Goal: Navigation & Orientation: Find specific page/section

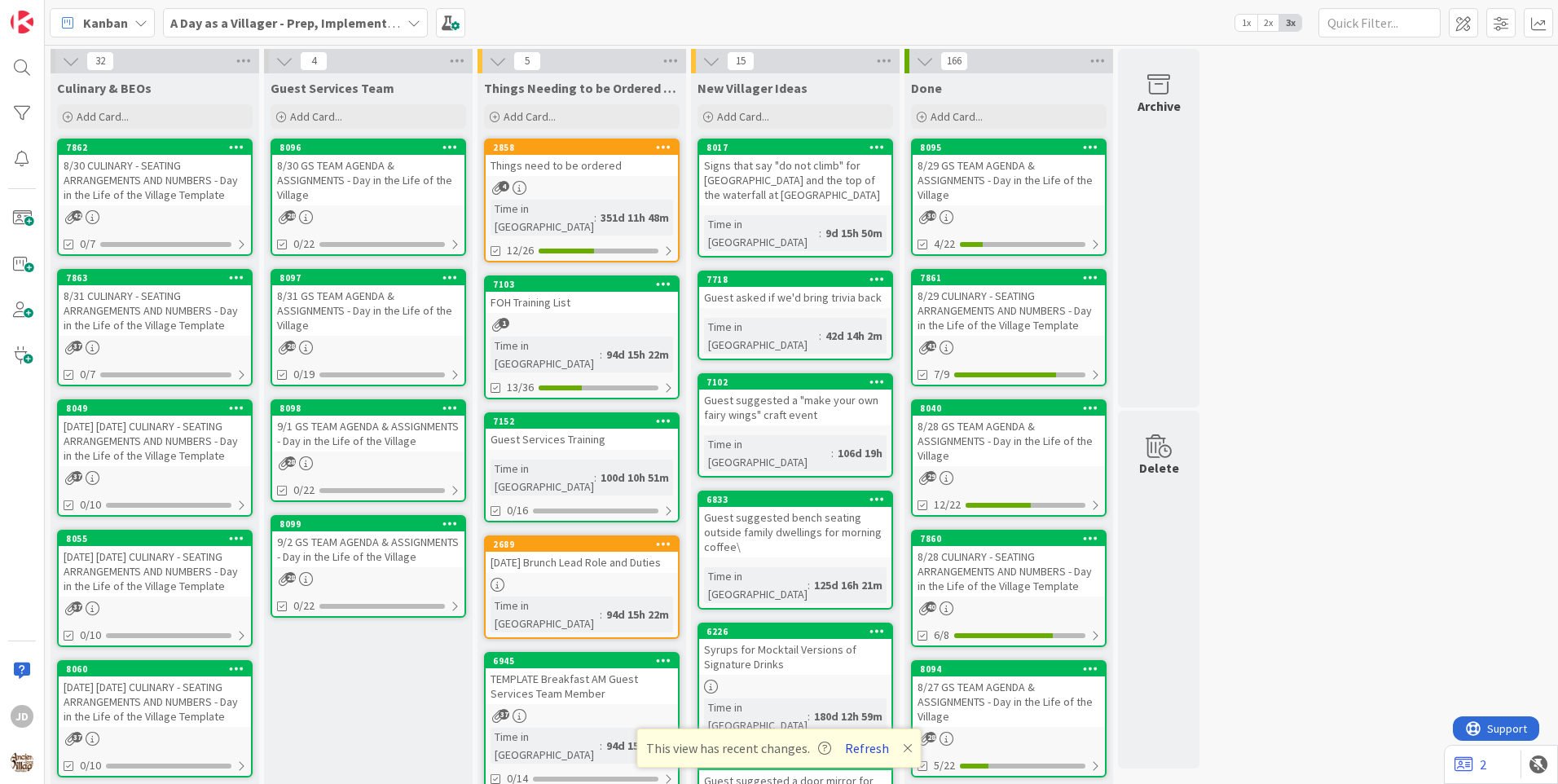
click at [865, 752] on button "Refresh" at bounding box center [867, 748] width 56 height 22
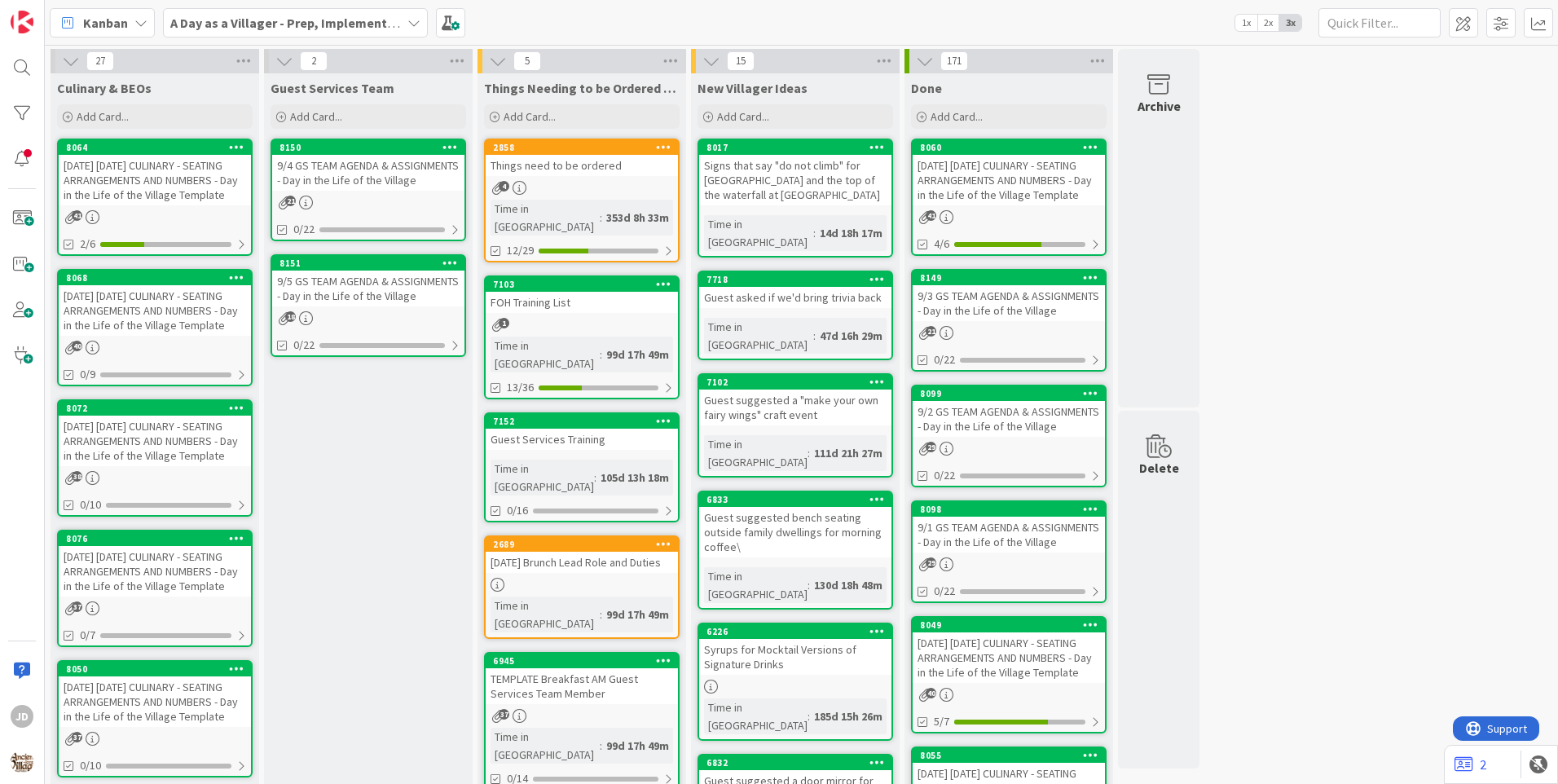
click at [377, 188] on div "9/4 GS TEAM AGENDA & ASSIGNMENTS - Day in the Life of the Village" at bounding box center [368, 173] width 192 height 36
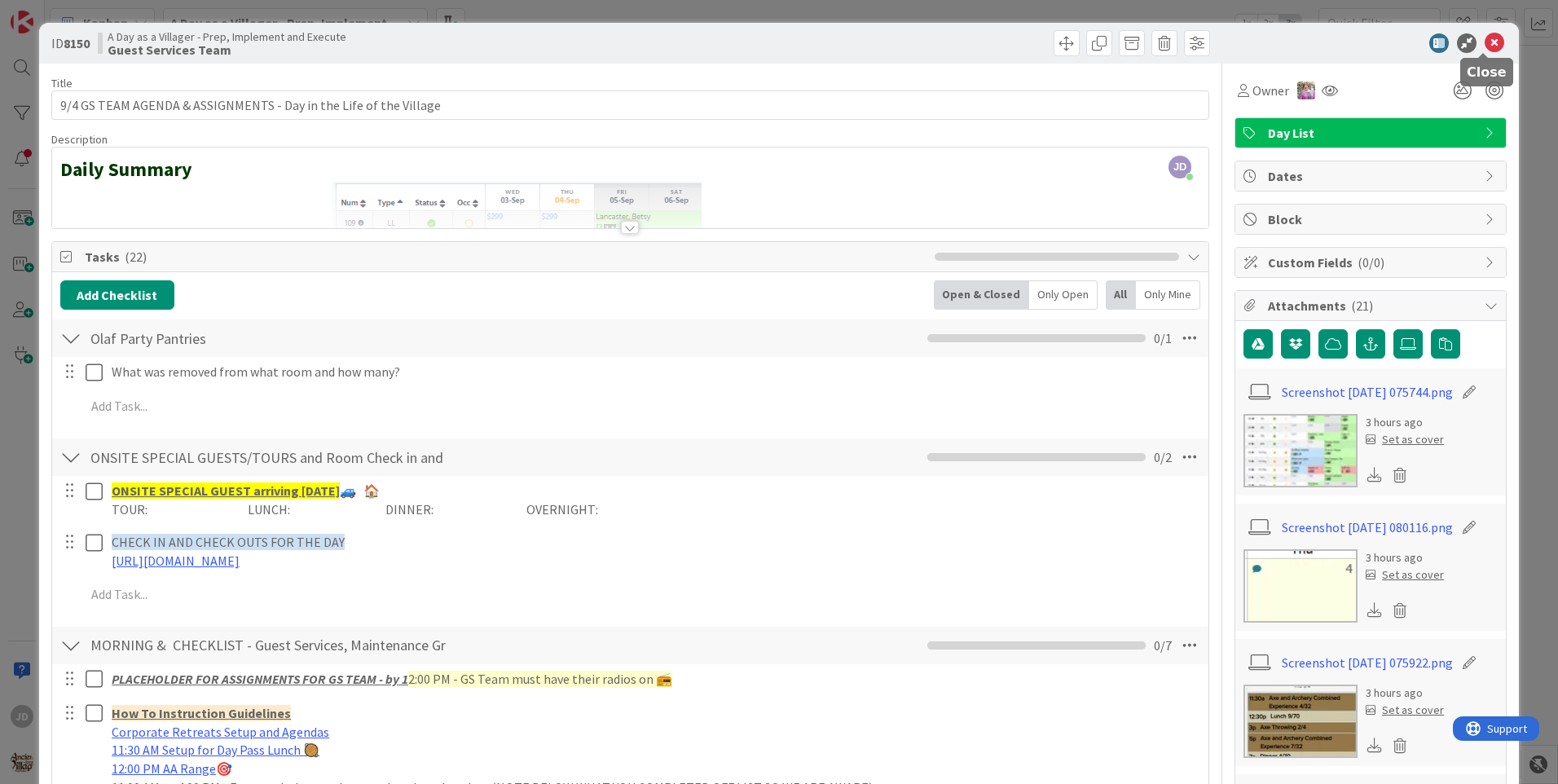
click at [1487, 49] on icon at bounding box center [1494, 42] width 20 height 20
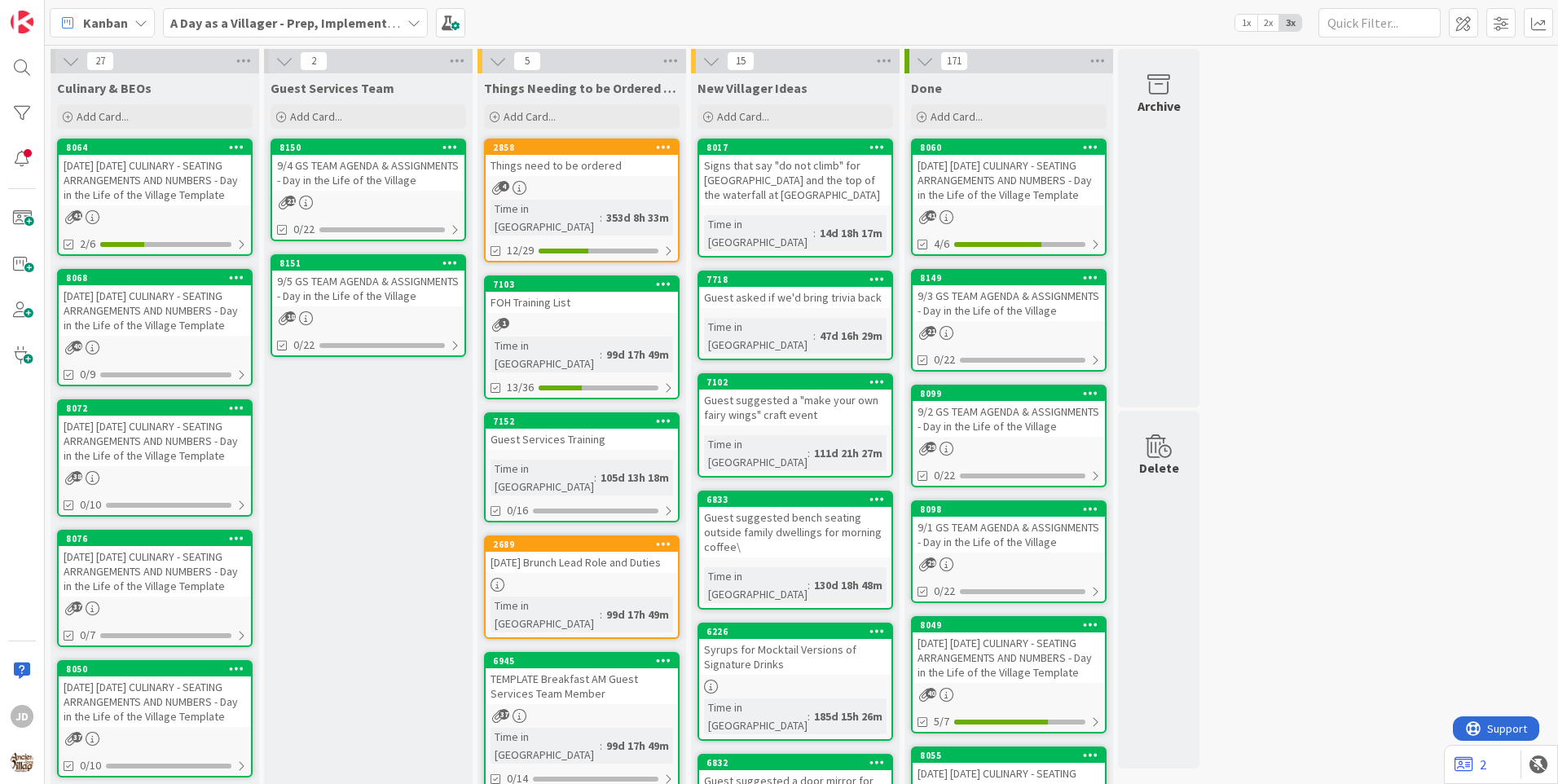
click at [160, 201] on div "[DATE] [DATE] CULINARY - SEATING ARRANGEMENTS AND NUMBERS - Day in the Life of …" at bounding box center [154, 181] width 192 height 51
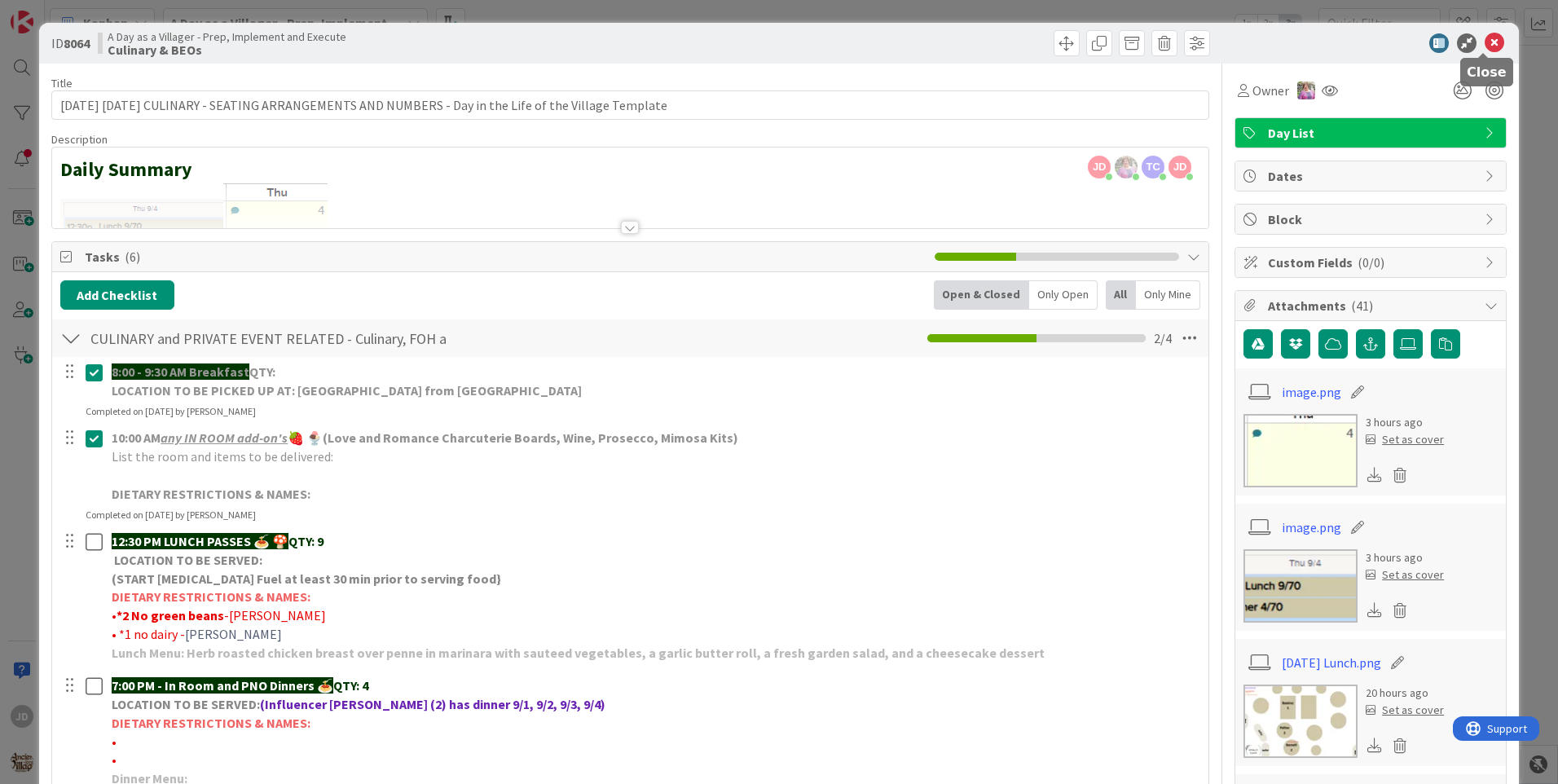
click at [1485, 45] on icon at bounding box center [1494, 42] width 20 height 20
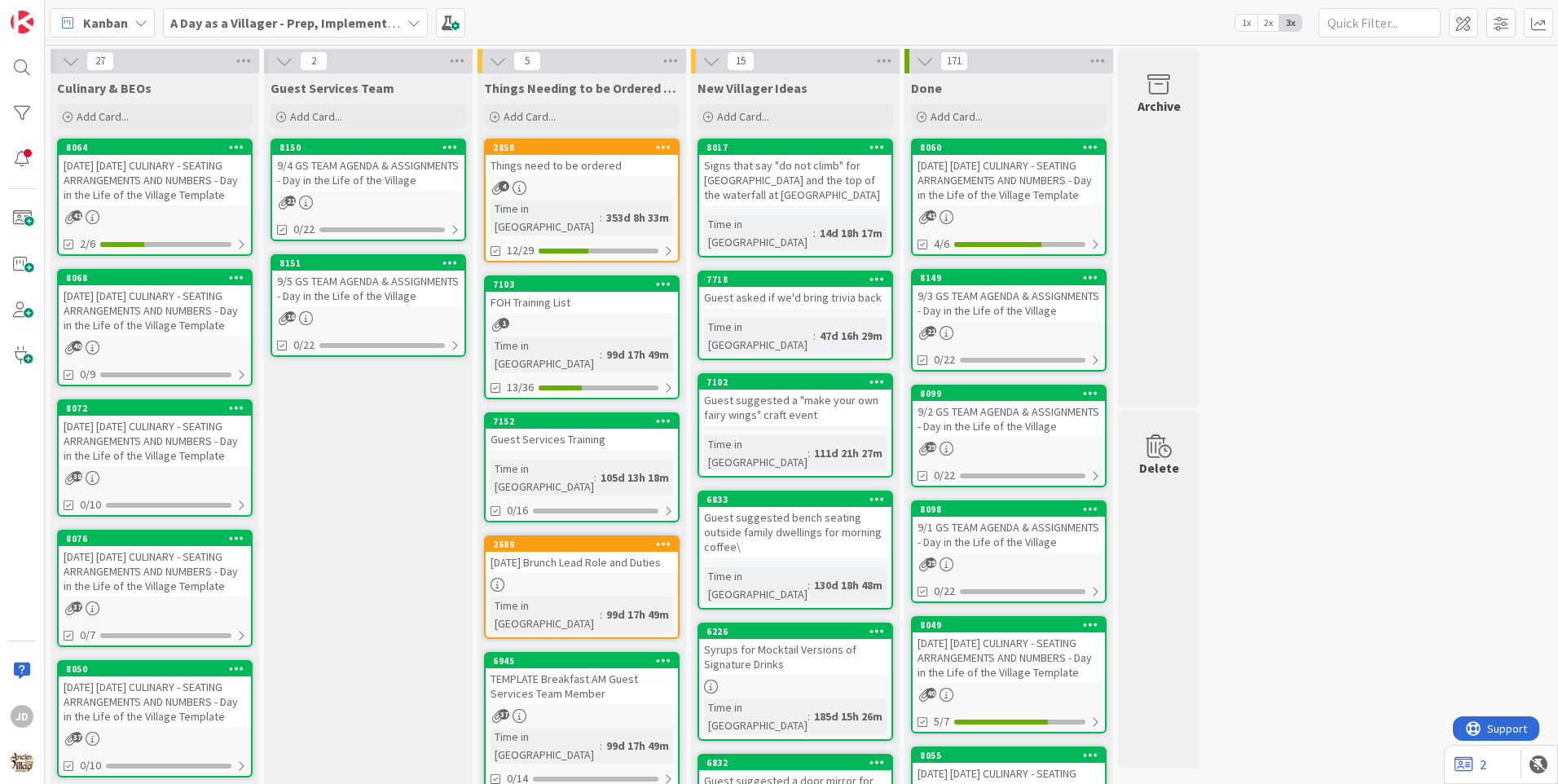
click at [138, 329] on div "[DATE] [DATE] CULINARY - SEATING ARRANGEMENTS AND NUMBERS - Day in the Life of …" at bounding box center [154, 311] width 192 height 51
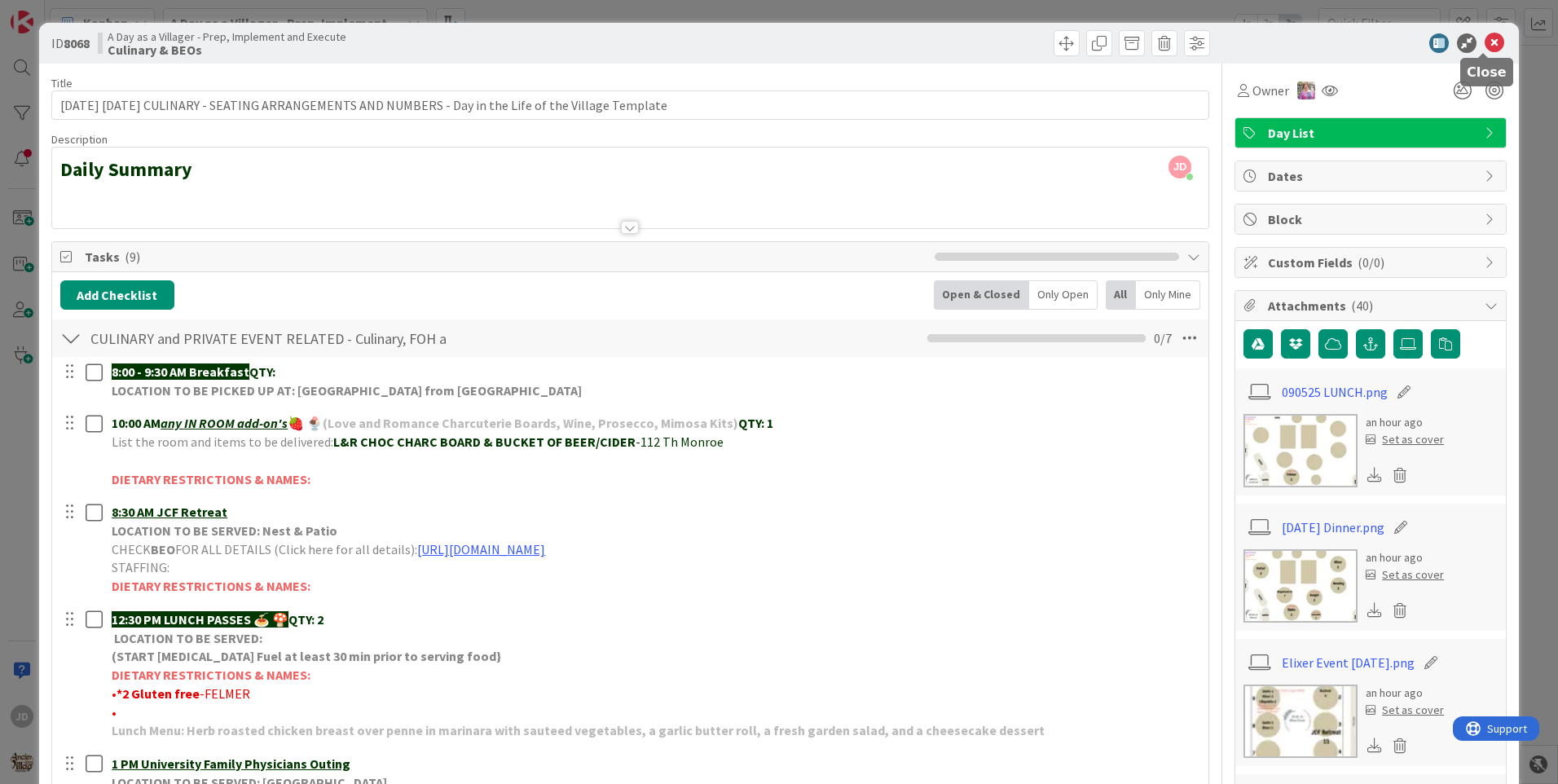
click at [1486, 40] on icon at bounding box center [1494, 42] width 20 height 20
